Goal: Use online tool/utility: Utilize a website feature to perform a specific function

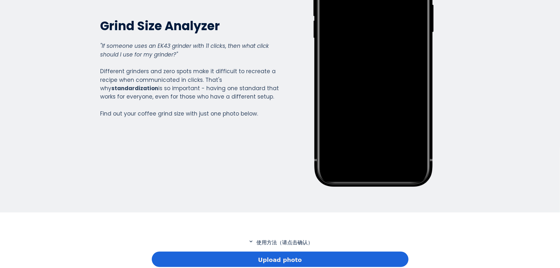
scroll to position [204, 0]
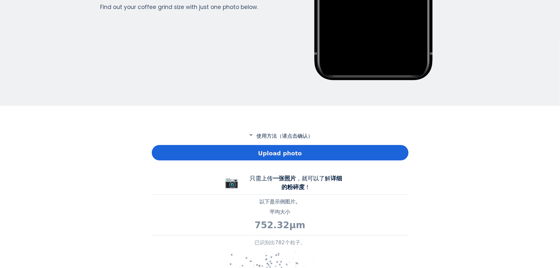
click at [270, 137] on p "expand_more 使用方法（请点击确认）" at bounding box center [280, 136] width 257 height 8
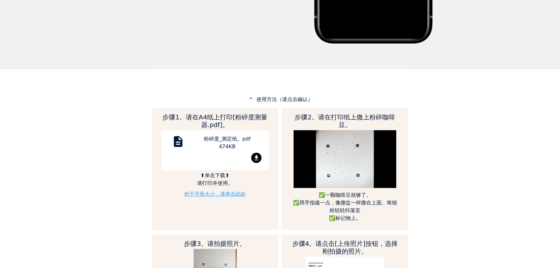
scroll to position [292, 0]
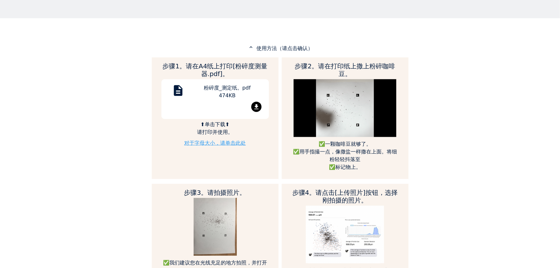
click at [256, 103] on mat-icon "file_download" at bounding box center [256, 107] width 10 height 10
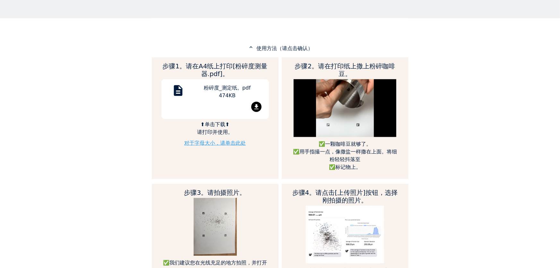
click at [217, 144] on link "对于字母大小，请单击此处" at bounding box center [215, 143] width 62 height 6
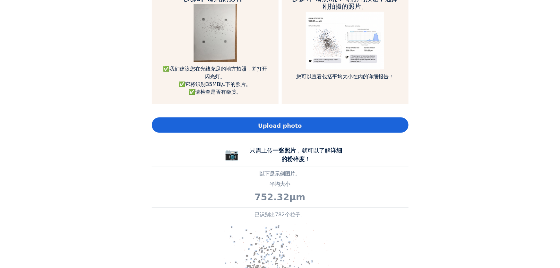
scroll to position [496, 0]
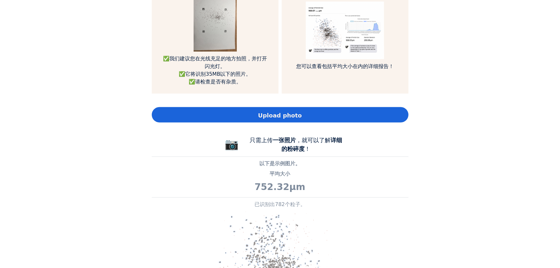
click at [291, 119] on span "Upload photo" at bounding box center [280, 115] width 44 height 9
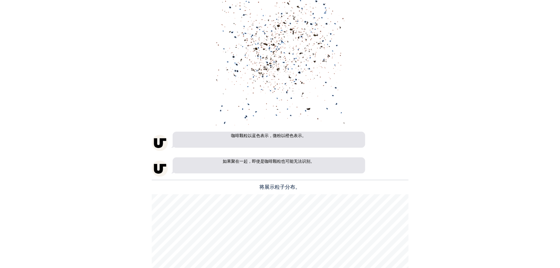
scroll to position [437, 0]
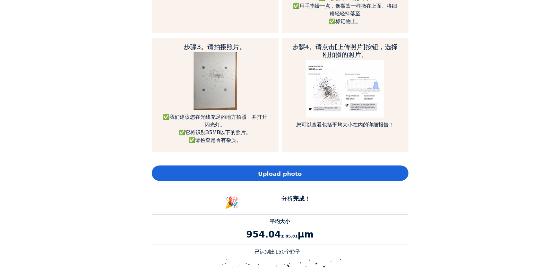
click at [284, 170] on span "Upload photo" at bounding box center [280, 173] width 44 height 9
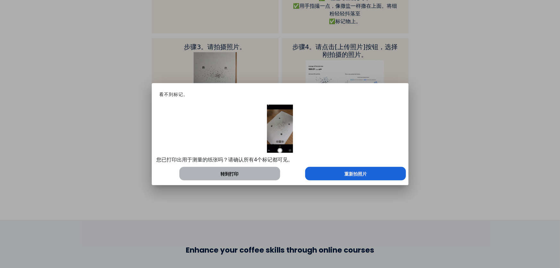
click at [341, 173] on div "重新拍照片" at bounding box center [355, 173] width 101 height 13
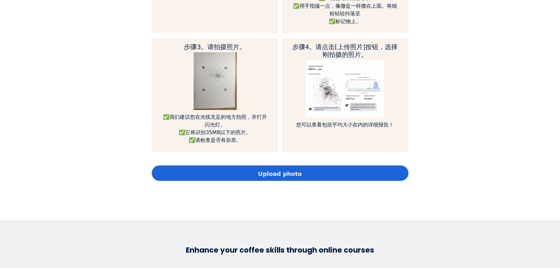
click at [341, 173] on div "Upload photo" at bounding box center [280, 173] width 257 height 15
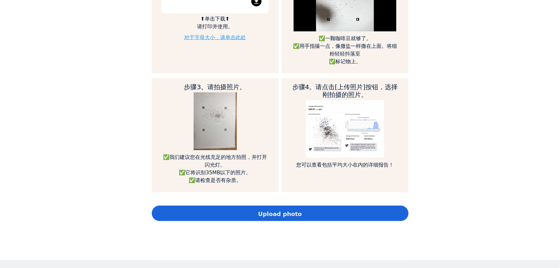
scroll to position [466, 0]
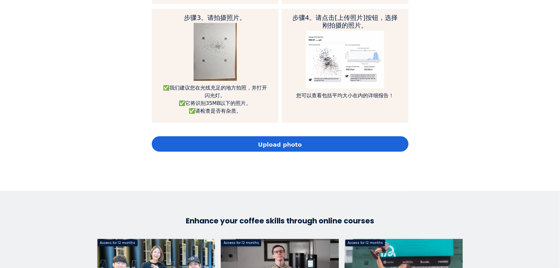
click at [279, 138] on div "Upload photo" at bounding box center [280, 143] width 257 height 15
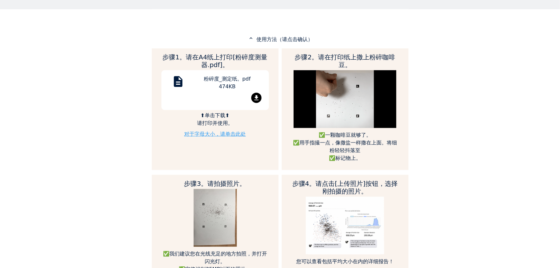
scroll to position [379, 0]
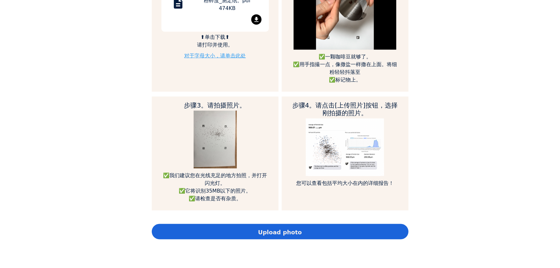
click at [310, 230] on div "Upload photo" at bounding box center [280, 231] width 257 height 15
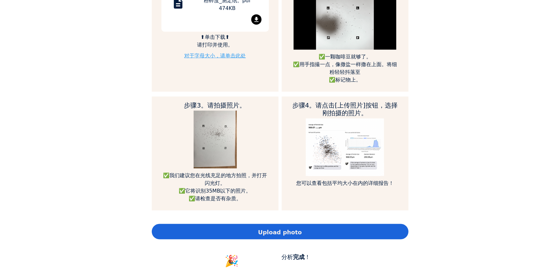
scroll to position [842, 257]
click at [322, 231] on div "Upload photo" at bounding box center [280, 231] width 257 height 15
click at [265, 233] on span "Upload photo" at bounding box center [280, 232] width 44 height 9
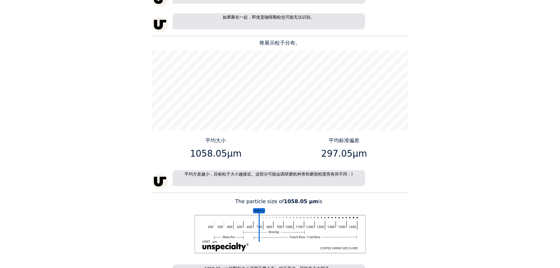
scroll to position [845, 0]
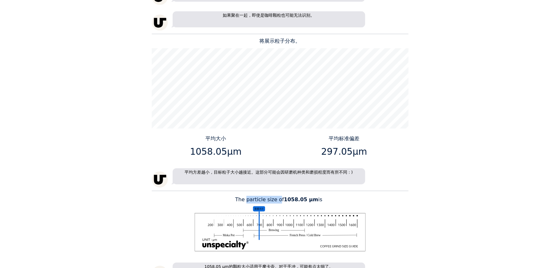
drag, startPoint x: 248, startPoint y: 199, endPoint x: 280, endPoint y: 196, distance: 32.6
click at [280, 196] on p "The particle size of 1058.05 μm is" at bounding box center [280, 200] width 257 height 8
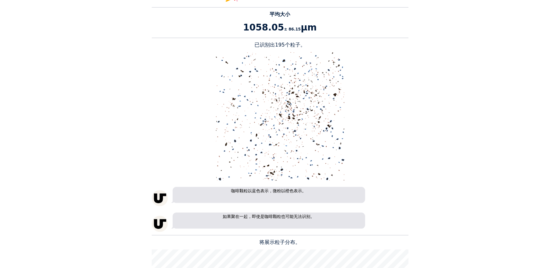
scroll to position [496, 0]
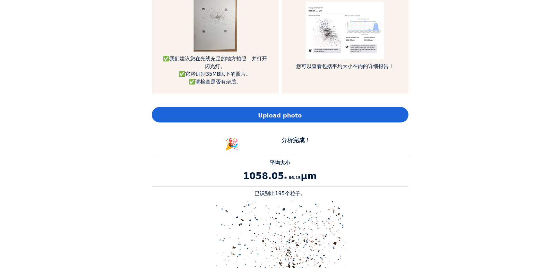
click at [260, 118] on span "Upload photo" at bounding box center [280, 115] width 44 height 9
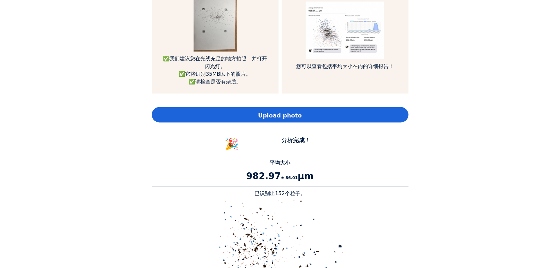
click at [341, 116] on div "Upload photo" at bounding box center [280, 114] width 257 height 15
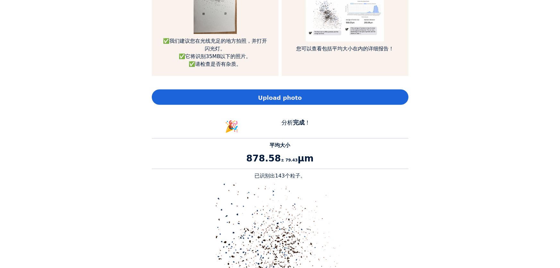
scroll to position [466, 0]
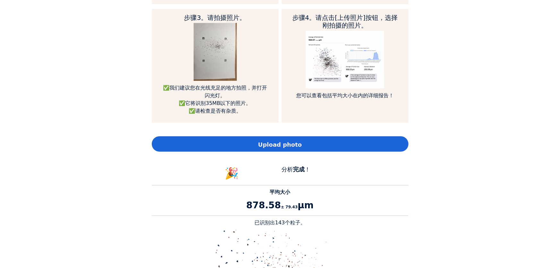
click at [301, 140] on div "Upload photo" at bounding box center [280, 143] width 257 height 15
click at [273, 141] on span "Upload photo" at bounding box center [280, 144] width 44 height 9
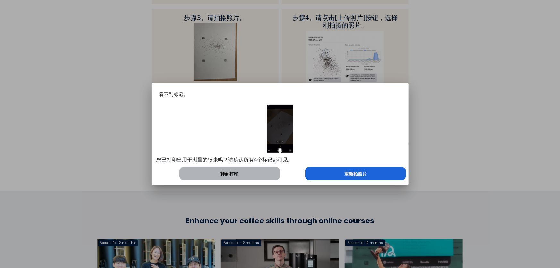
click at [352, 172] on span "重新拍照片" at bounding box center [355, 174] width 22 height 7
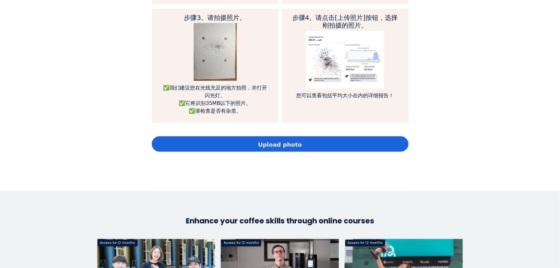
click at [277, 140] on span "Upload photo" at bounding box center [280, 144] width 44 height 9
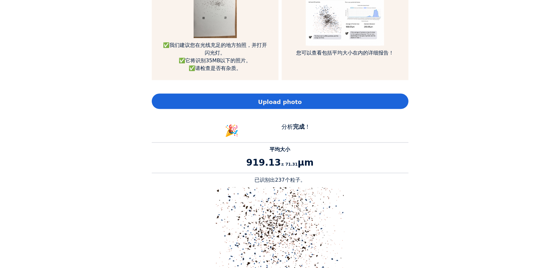
scroll to position [496, 0]
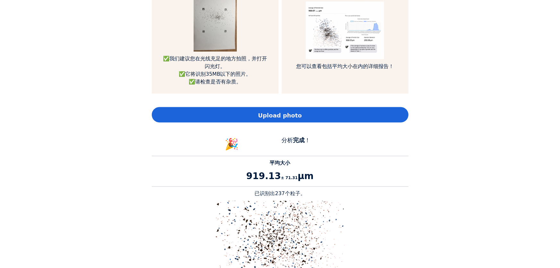
click at [317, 119] on div "Upload photo" at bounding box center [280, 114] width 257 height 15
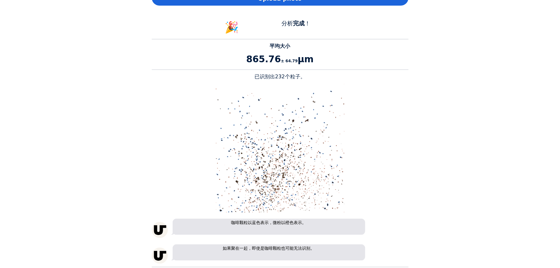
scroll to position [437, 0]
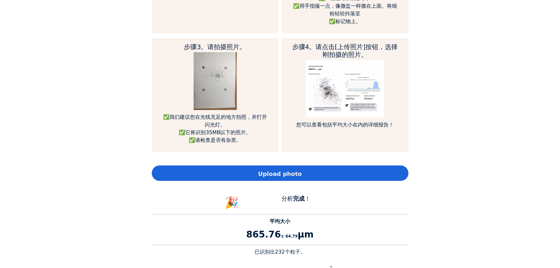
click at [319, 175] on div "Upload photo" at bounding box center [280, 173] width 257 height 15
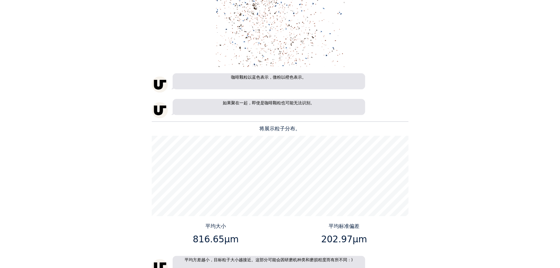
scroll to position [525, 0]
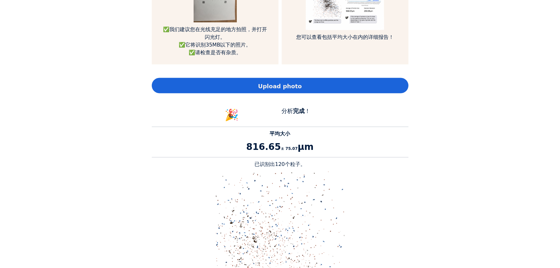
click at [330, 89] on div "Upload photo" at bounding box center [280, 85] width 257 height 15
click at [310, 89] on div "Upload photo" at bounding box center [280, 85] width 257 height 15
click at [292, 86] on span "Upload photo" at bounding box center [280, 86] width 44 height 9
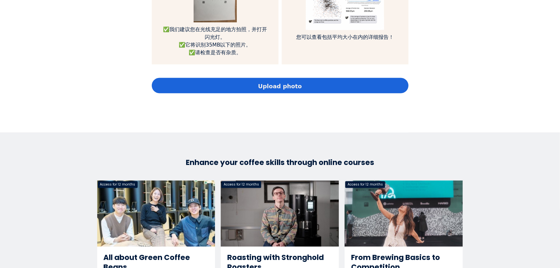
click at [274, 89] on span "Upload photo" at bounding box center [280, 86] width 44 height 9
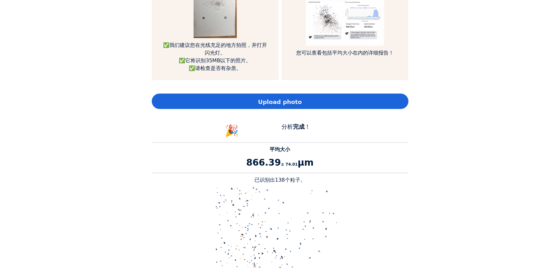
scroll to position [437, 0]
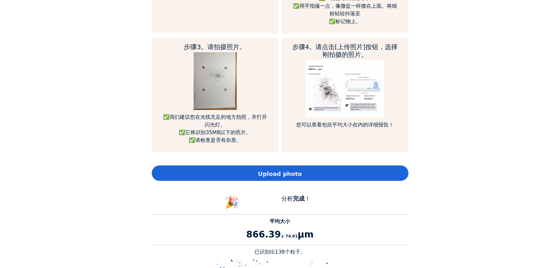
click at [289, 171] on span "Upload photo" at bounding box center [280, 173] width 44 height 9
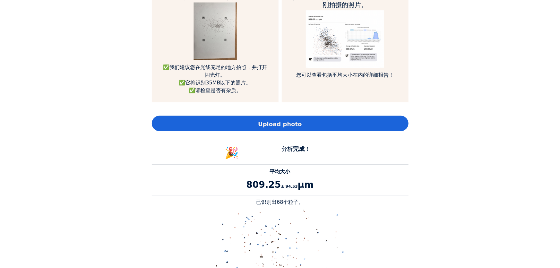
scroll to position [408, 0]
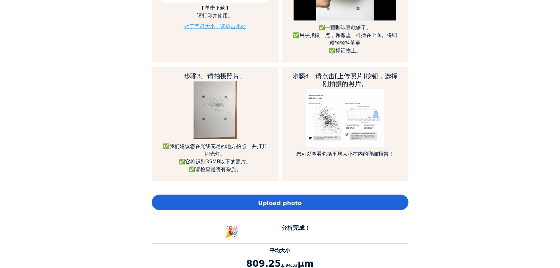
click at [287, 204] on span "Upload photo" at bounding box center [280, 203] width 44 height 9
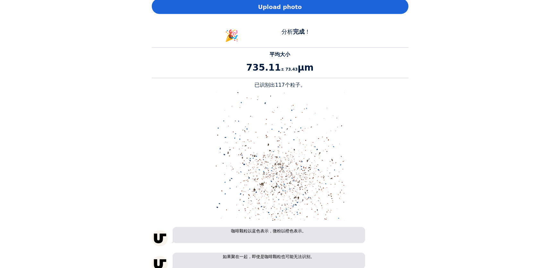
scroll to position [466, 0]
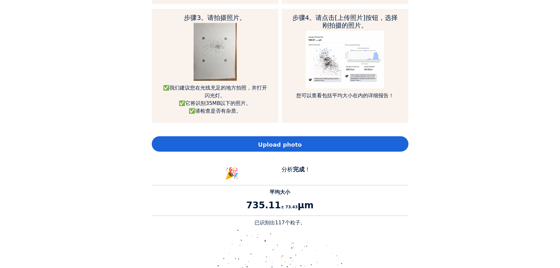
click at [281, 148] on span "Upload photo" at bounding box center [280, 144] width 44 height 9
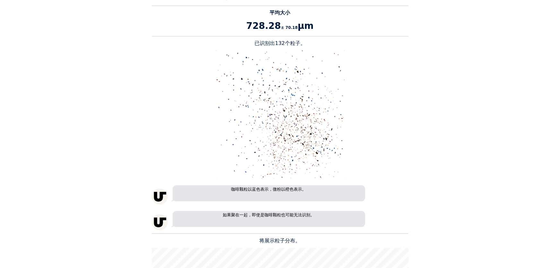
scroll to position [554, 0]
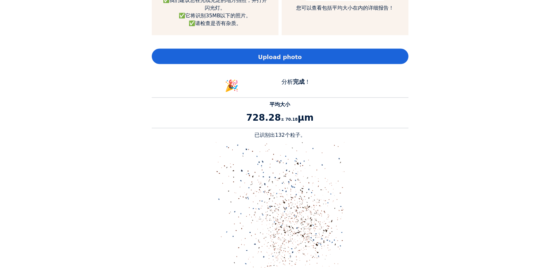
click at [298, 56] on div "Upload photo" at bounding box center [280, 56] width 257 height 15
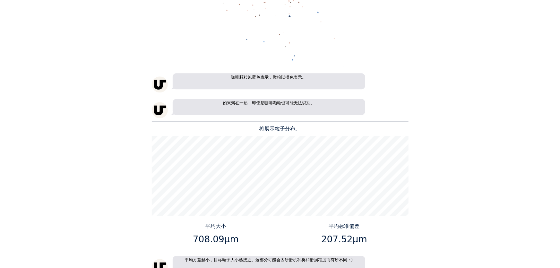
scroll to position [583, 0]
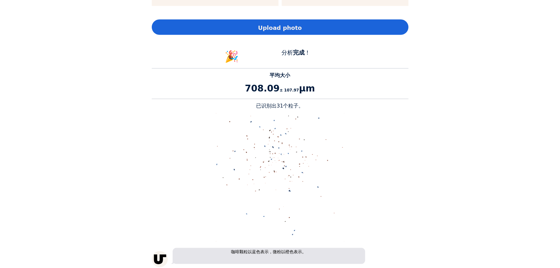
click at [300, 22] on div "Upload photo" at bounding box center [280, 27] width 257 height 15
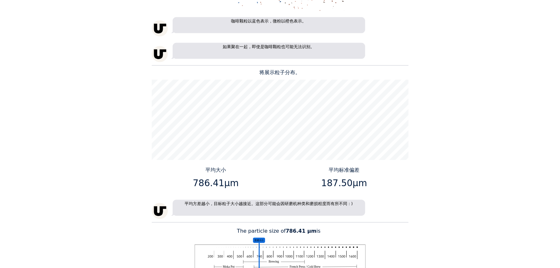
scroll to position [816, 0]
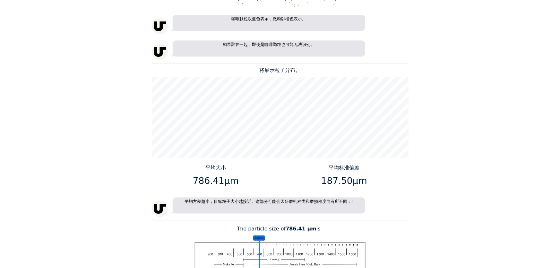
click at [117, 36] on div "Home Courses About us Tools Sign in" at bounding box center [280, 134] width 560 height 268
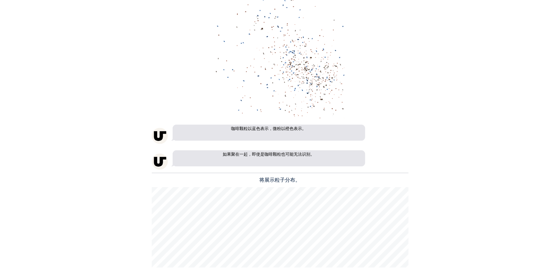
scroll to position [583, 0]
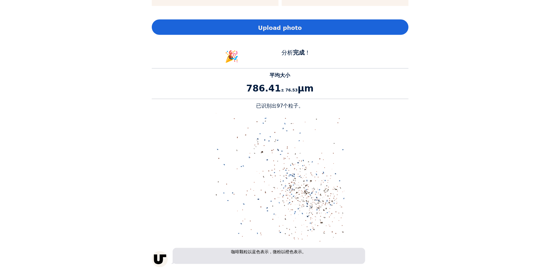
click at [296, 32] on div "Upload photo" at bounding box center [280, 27] width 257 height 15
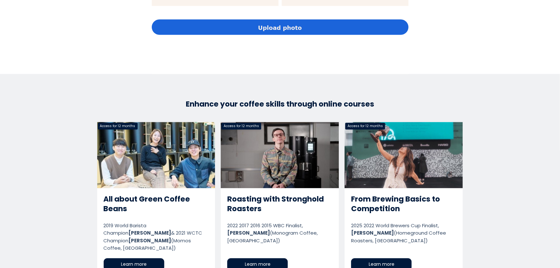
click at [294, 26] on span "Upload photo" at bounding box center [280, 27] width 44 height 9
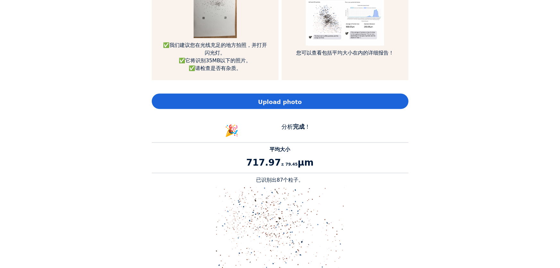
scroll to position [466, 0]
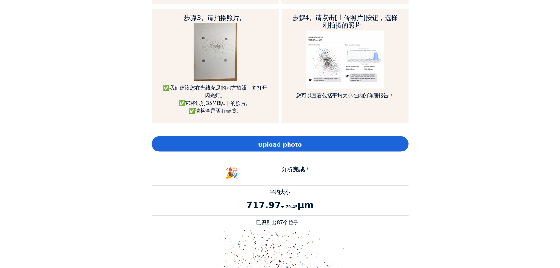
click at [306, 147] on div "Upload photo" at bounding box center [280, 143] width 257 height 15
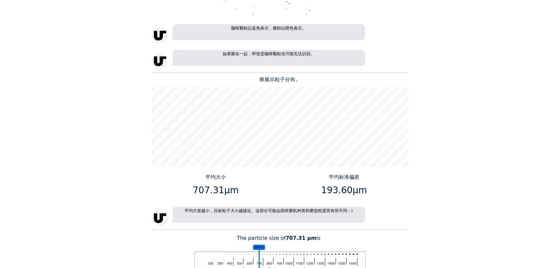
scroll to position [758, 0]
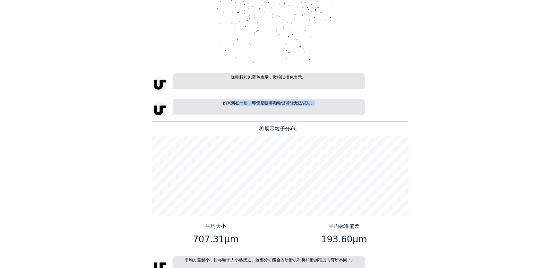
drag, startPoint x: 232, startPoint y: 102, endPoint x: 310, endPoint y: 102, distance: 78.3
click at [310, 102] on p "如果聚在一起，即使是咖啡颗粒也可能无法识别。" at bounding box center [269, 107] width 192 height 16
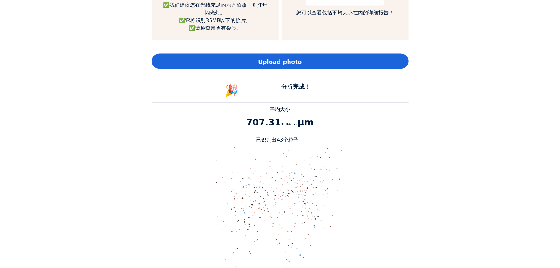
scroll to position [496, 0]
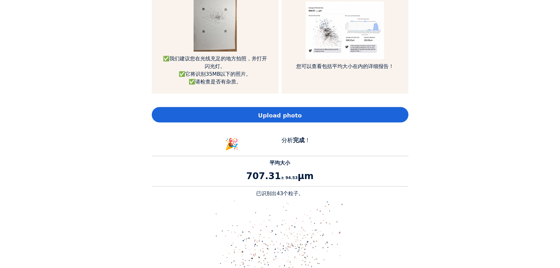
click at [278, 118] on span "Upload photo" at bounding box center [280, 115] width 44 height 9
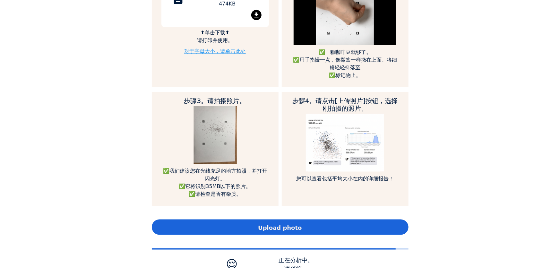
scroll to position [350, 0]
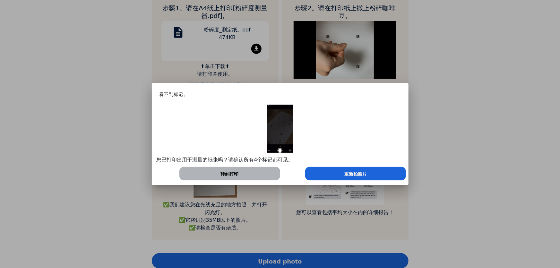
click at [353, 171] on span "重新拍照片" at bounding box center [355, 174] width 22 height 7
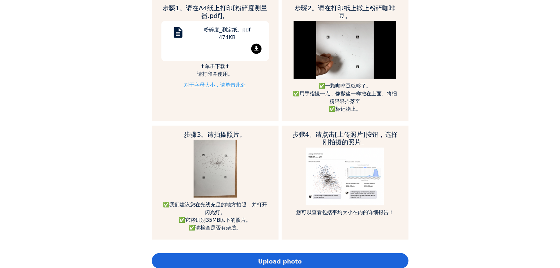
click at [347, 260] on div "Upload photo" at bounding box center [280, 260] width 257 height 15
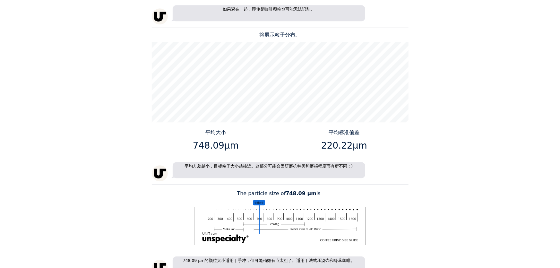
scroll to position [875, 0]
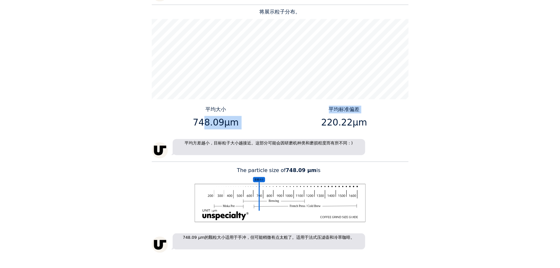
drag, startPoint x: 202, startPoint y: 115, endPoint x: 280, endPoint y: 120, distance: 78.7
click at [280, 120] on div "平均大小 748.09μm 平均标准偏差 220.22μm" at bounding box center [280, 119] width 257 height 27
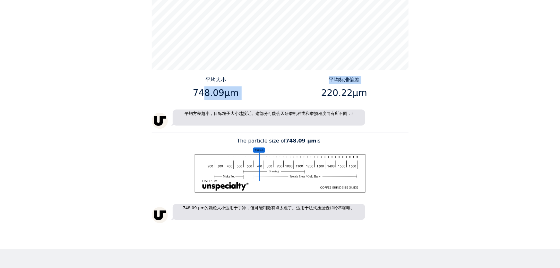
scroll to position [991, 0]
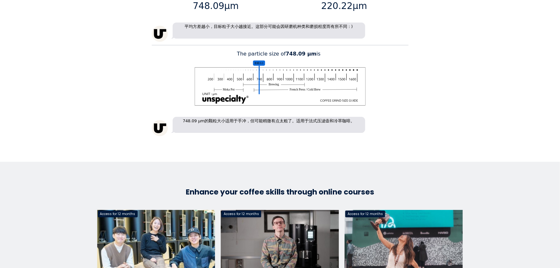
click at [295, 84] on image at bounding box center [279, 86] width 171 height 38
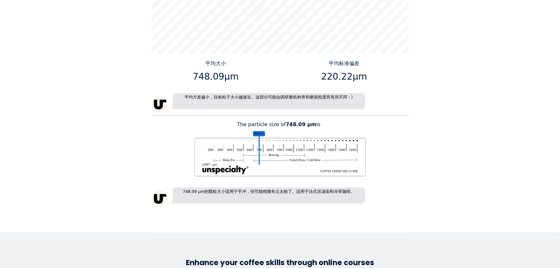
scroll to position [892, 0]
